Goal: Task Accomplishment & Management: Complete application form

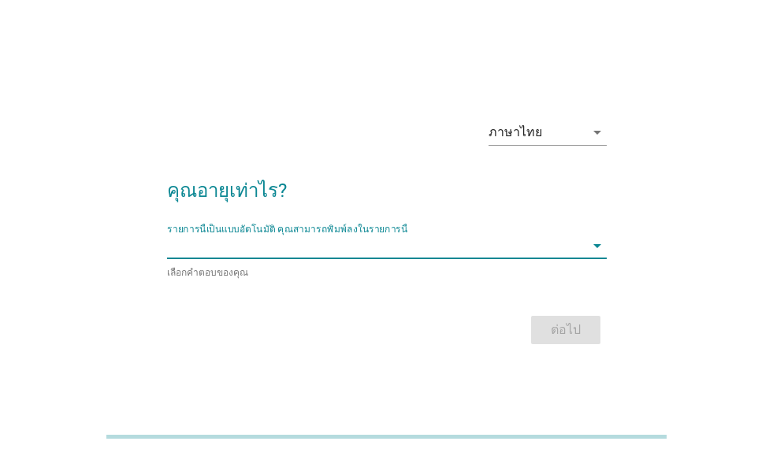
click at [567, 251] on input "รายการนี้เป็นแบบอัตโนมัติ คุณสามารถพิมพ์ลงในรายการนี้" at bounding box center [375, 245] width 417 height 25
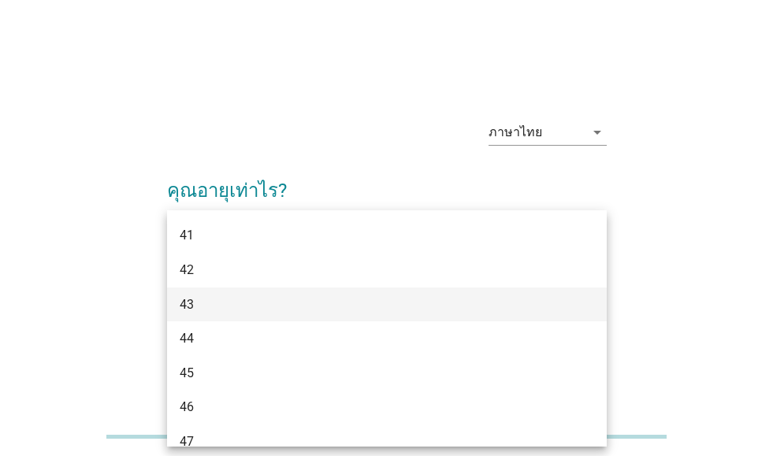
scroll to position [315, 0]
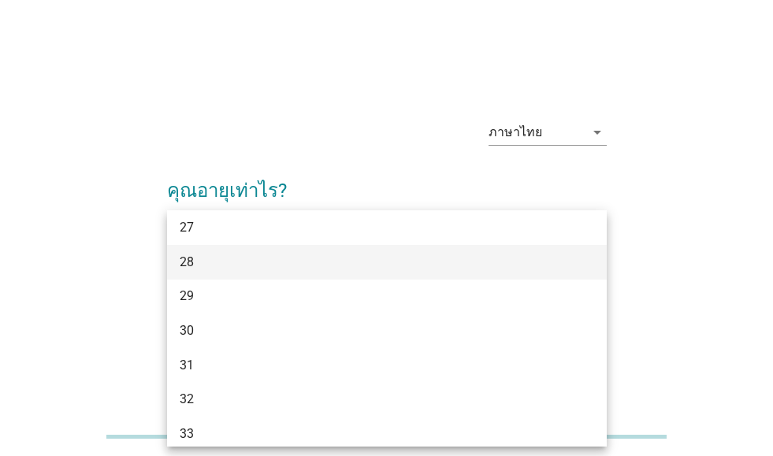
click at [462, 263] on div "28" at bounding box center [370, 262] width 380 height 19
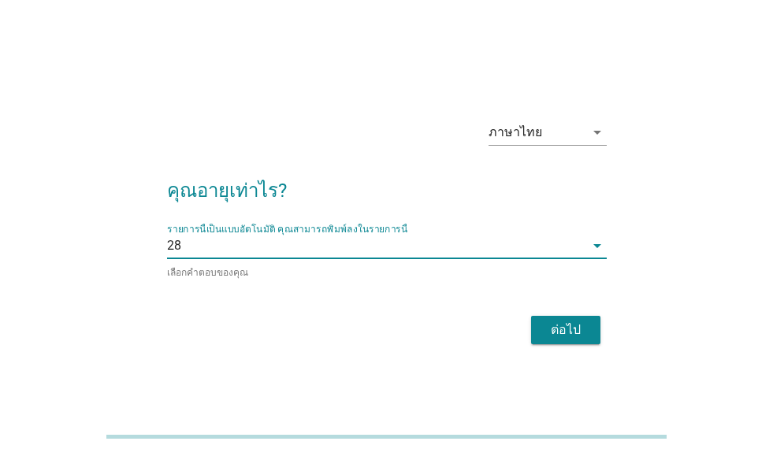
click at [659, 321] on div "ภาษาไทย arrow_drop_down คุณอายุเท่าไร? รายการนี้เป็นแบบอัตโนมัติ [PERSON_NAME]พ…" at bounding box center [386, 228] width 697 height 267
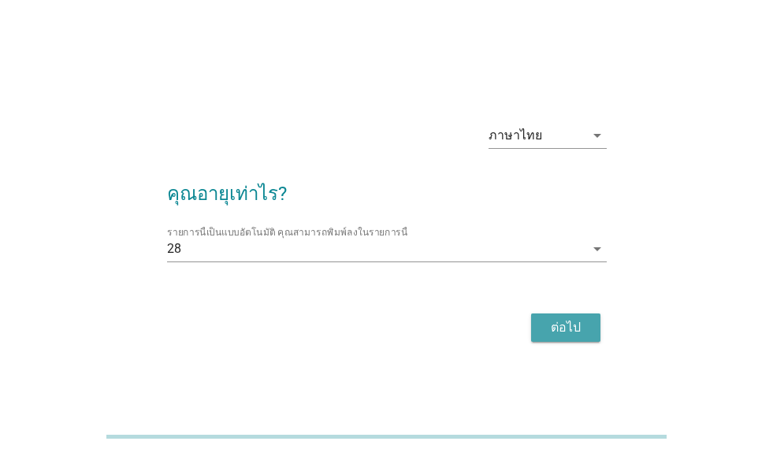
click at [575, 324] on div "ต่อไป" at bounding box center [565, 327] width 44 height 19
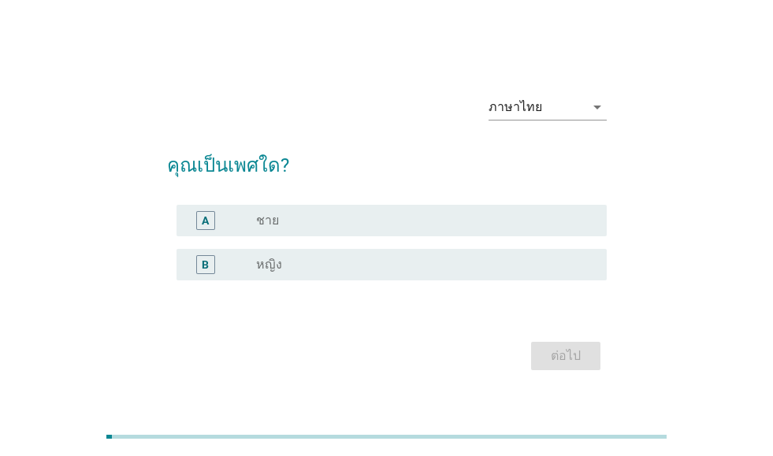
click at [327, 258] on div "radio_button_unchecked หญิง" at bounding box center [418, 265] width 324 height 16
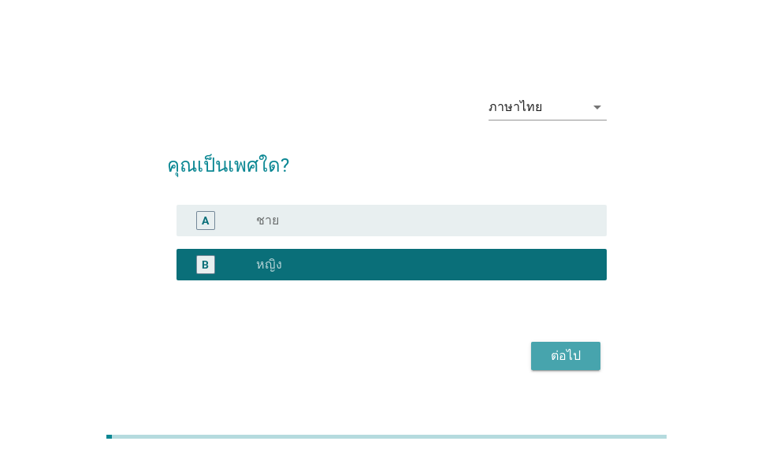
click at [569, 362] on div "ต่อไป" at bounding box center [565, 356] width 44 height 19
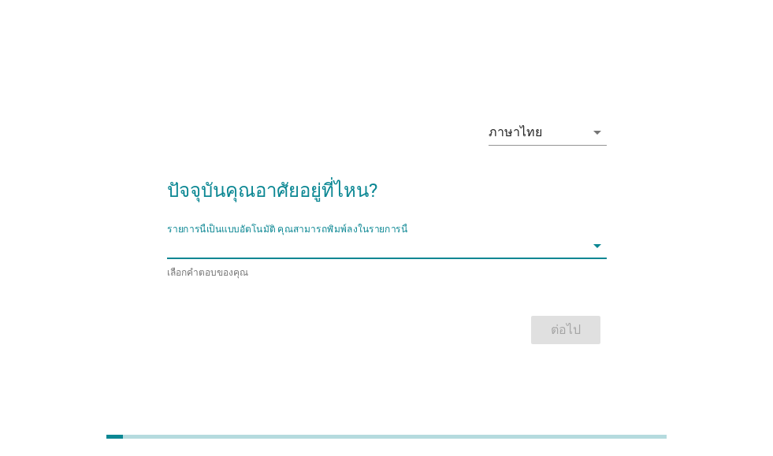
click at [580, 254] on input "รายการนี้เป็นแบบอัตโนมัติ คุณสามารถพิมพ์ลงในรายการนี้" at bounding box center [375, 245] width 417 height 25
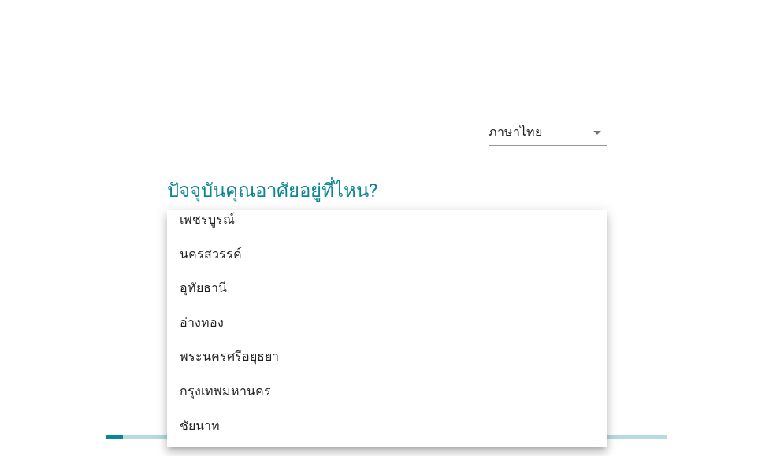
scroll to position [1260, 0]
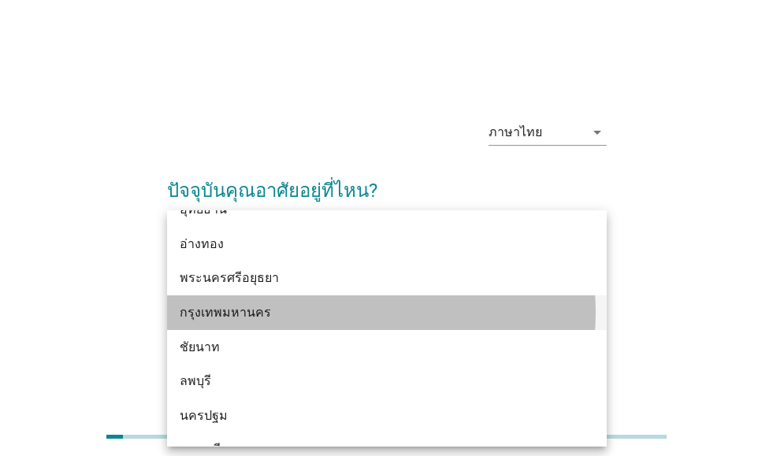
click at [396, 310] on div "กรุงเทพมหานคร" at bounding box center [370, 312] width 380 height 19
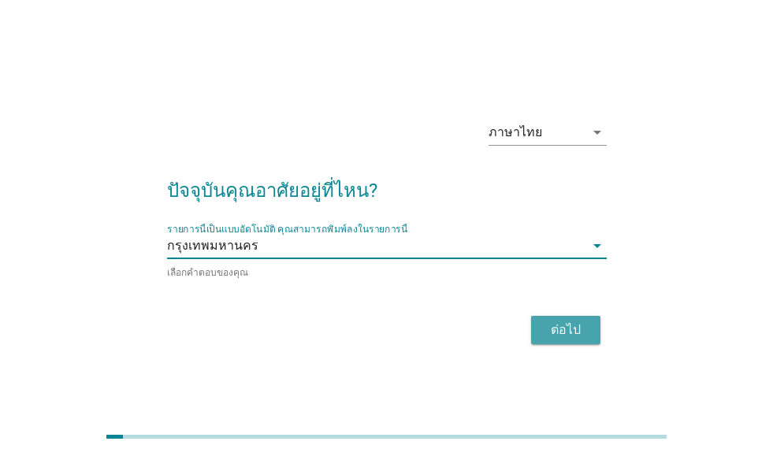
click at [569, 328] on div "ต่อไป" at bounding box center [565, 330] width 44 height 19
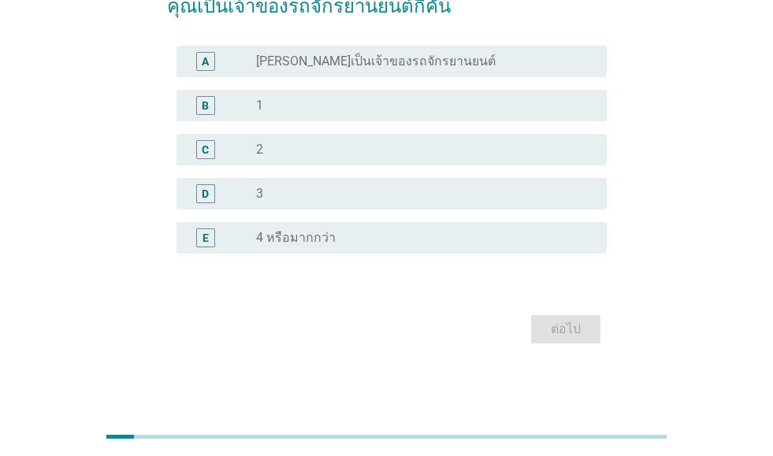
scroll to position [69, 0]
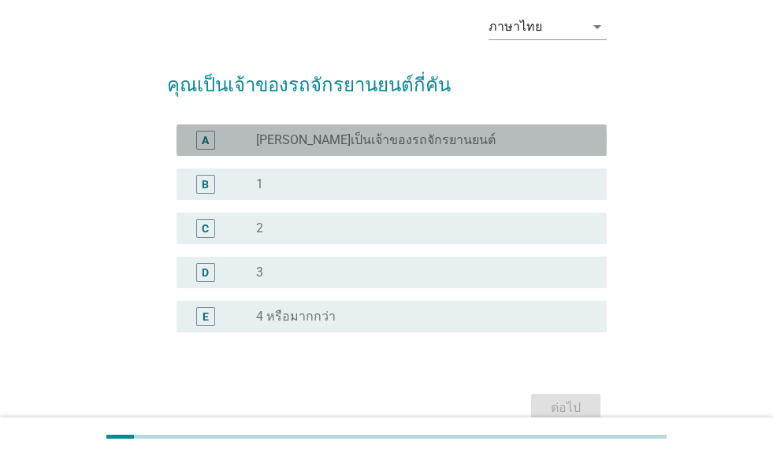
click at [313, 140] on label "[PERSON_NAME]เป็นเจ้าของรถจักรยานยนต์" at bounding box center [375, 140] width 239 height 16
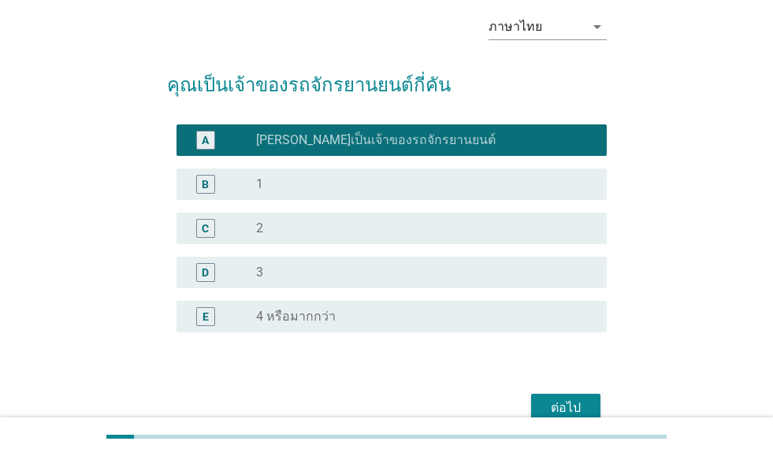
click at [580, 404] on div "ต่อไป" at bounding box center [565, 408] width 44 height 19
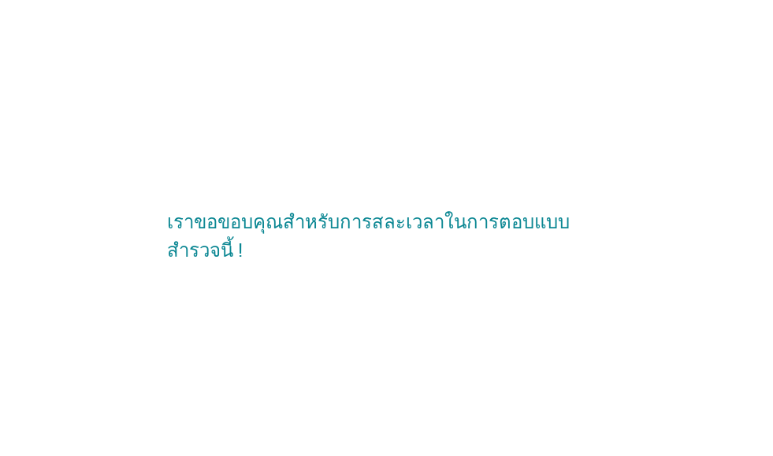
scroll to position [0, 0]
